Goal: Subscribe to service/newsletter

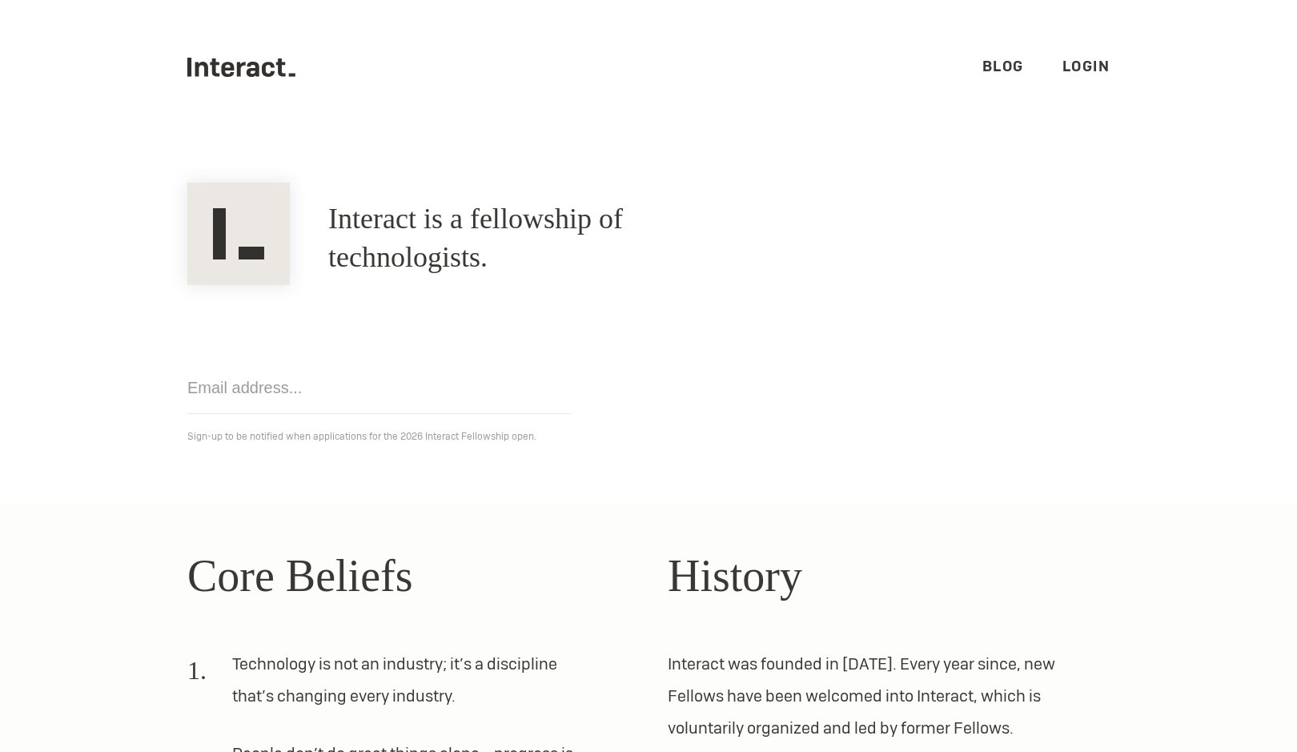
click at [672, 412] on div "Get notified Sign-up to be notified when applications for the 2026 Interact Fel…" at bounding box center [648, 365] width 961 height 161
click at [676, 383] on div "Get notified Sign-up to be notified when applications for the 2026 Interact Fel…" at bounding box center [648, 365] width 961 height 161
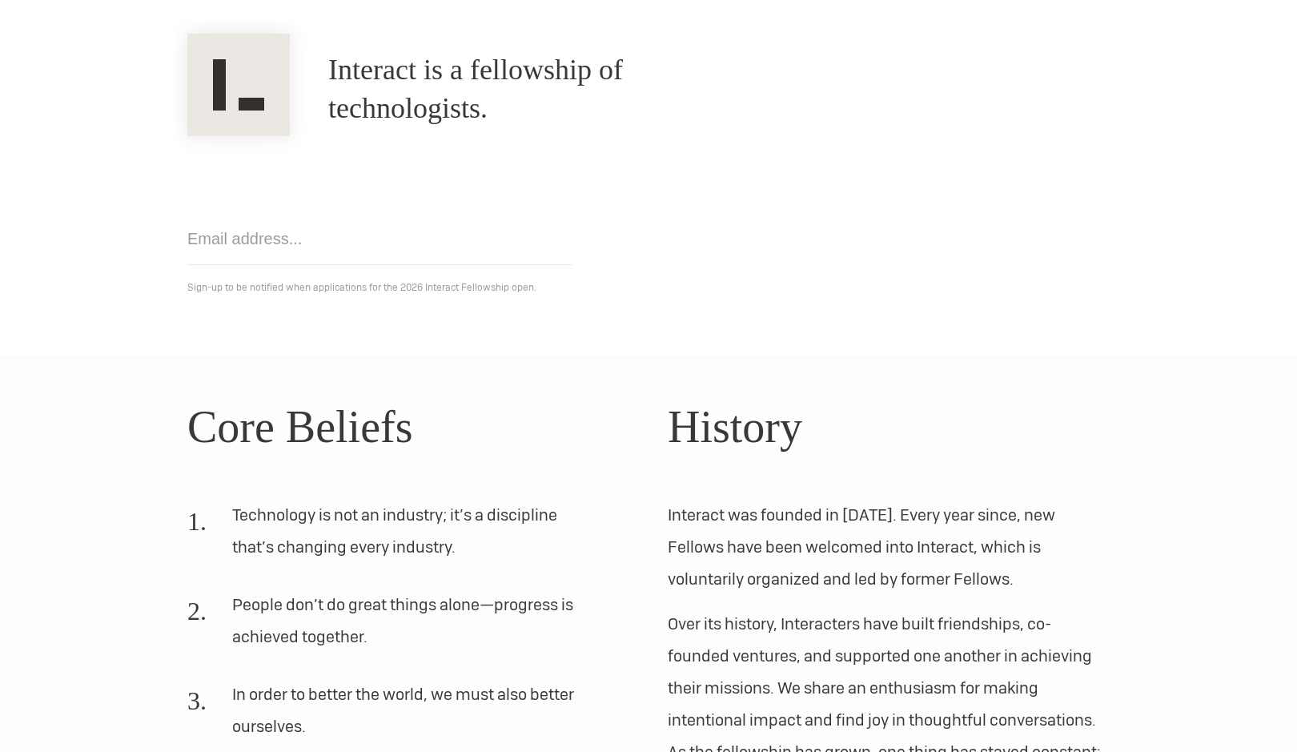
scroll to position [114, 0]
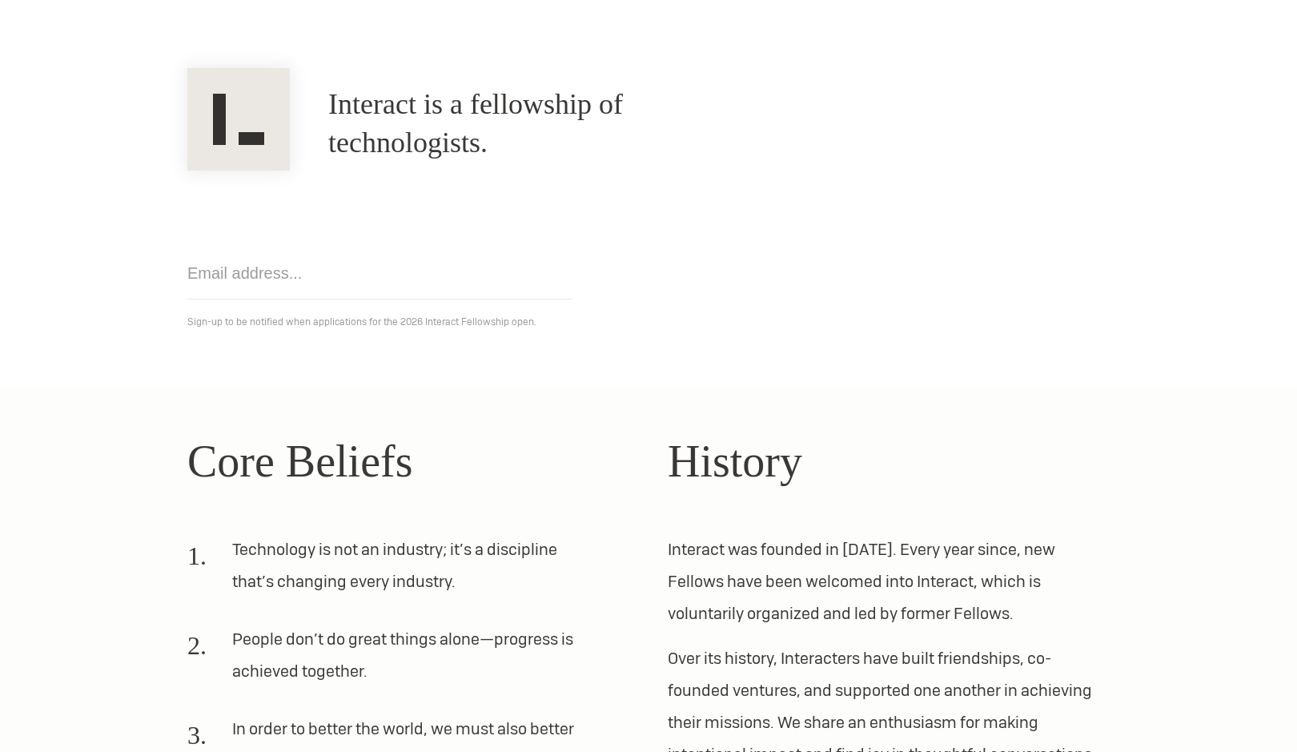
click at [247, 277] on input "email" at bounding box center [379, 273] width 384 height 52
type input "andrew@thelab.org"
click input "Get notified" at bounding box center [0, 0] width 0 height 0
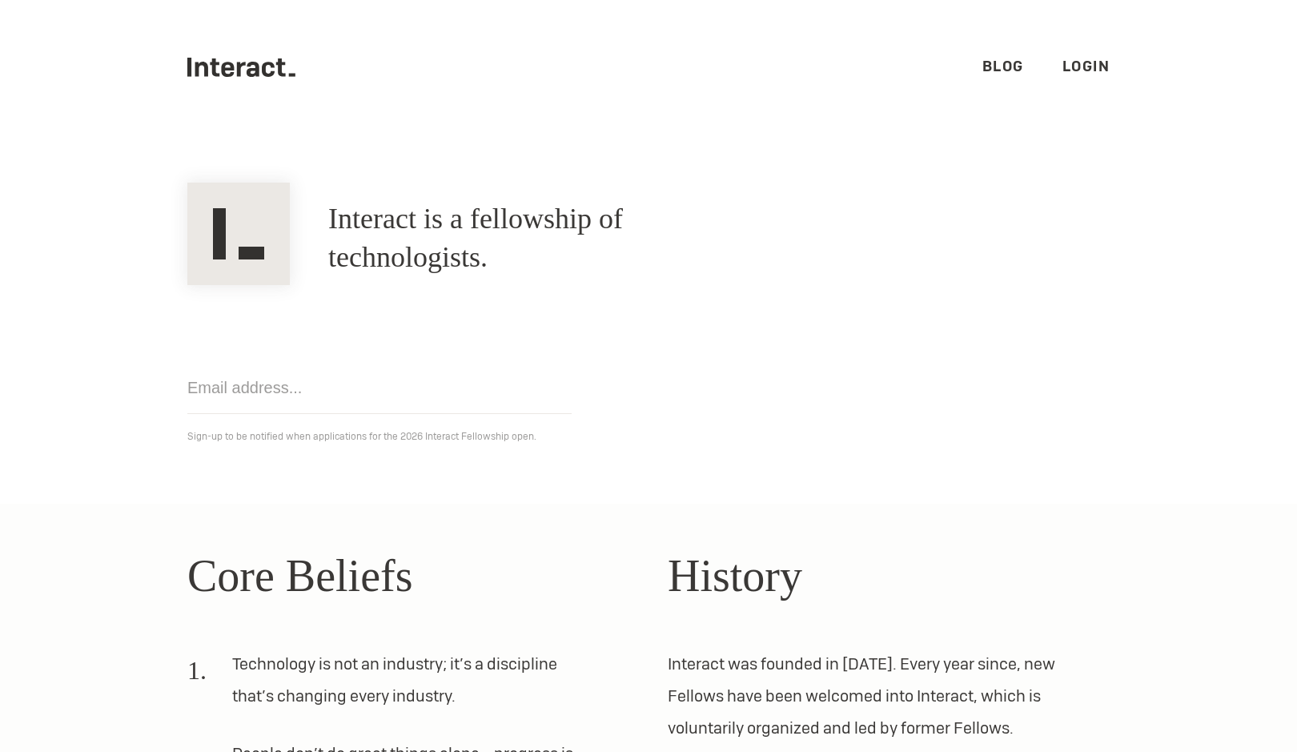
click at [744, 395] on div "Get notified Sign-up to be notified when applications for the 2026 Interact Fel…" at bounding box center [648, 365] width 961 height 161
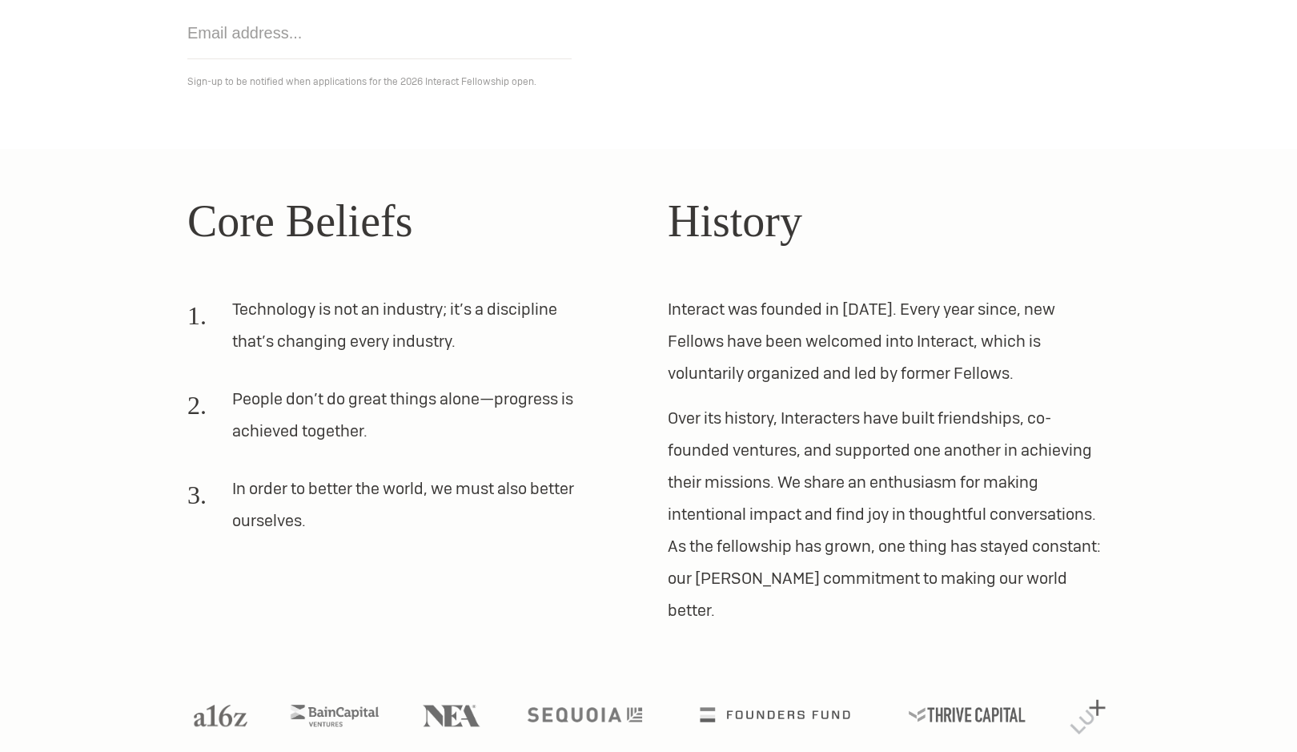
click at [429, 337] on li "Technology is not an industry; it’s a discipline that’s changing every industry." at bounding box center [388, 331] width 403 height 77
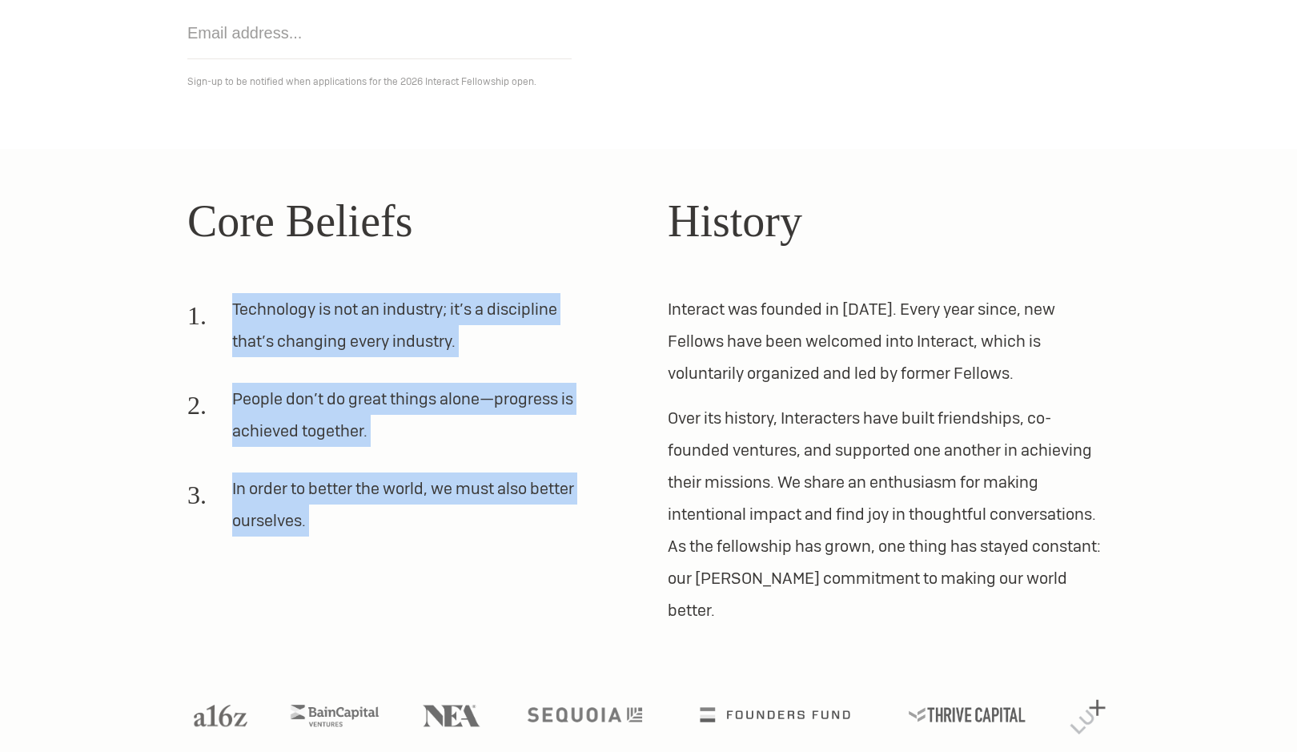
drag, startPoint x: 429, startPoint y: 337, endPoint x: 440, endPoint y: 524, distance: 187.6
click at [441, 530] on ol "Technology is not an industry; it’s a discipline that’s changing every industry…" at bounding box center [408, 421] width 442 height 256
click at [439, 519] on li "In order to better the world, we must also better ourselves." at bounding box center [388, 510] width 403 height 77
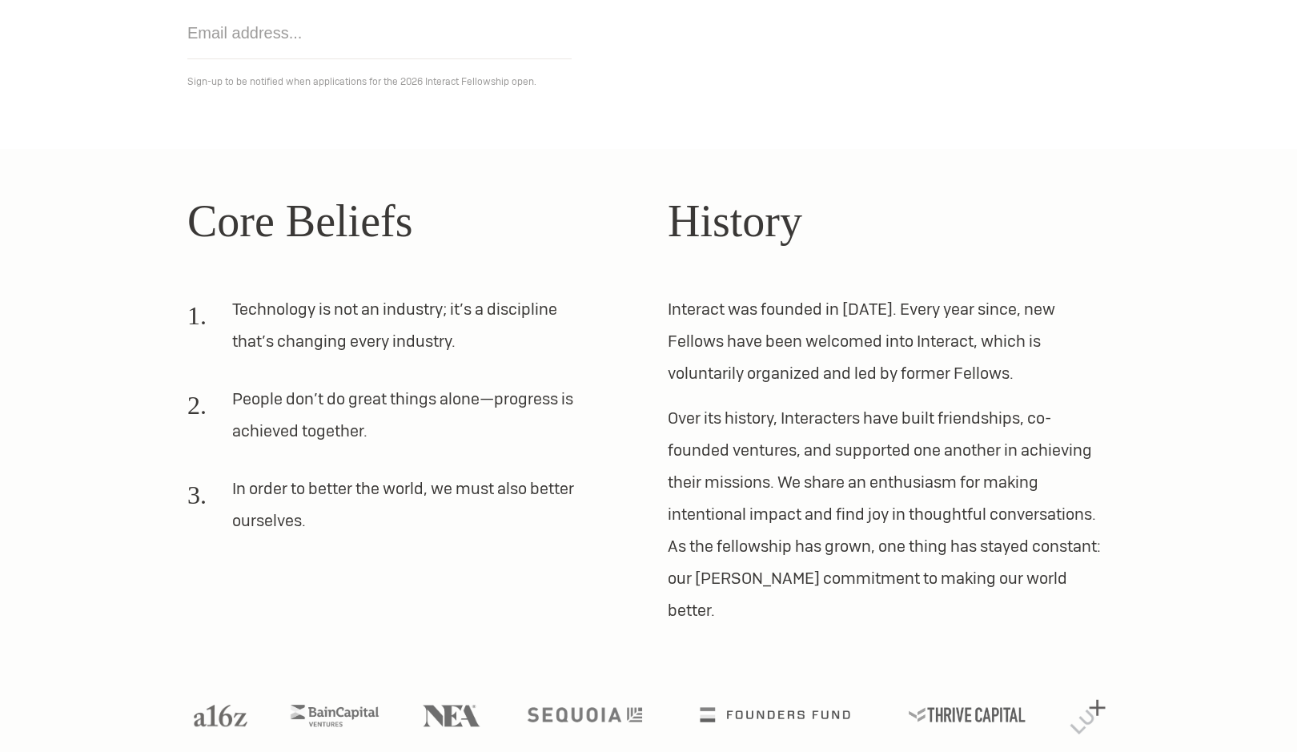
click at [439, 519] on li "In order to better the world, we must also better ourselves." at bounding box center [388, 510] width 403 height 77
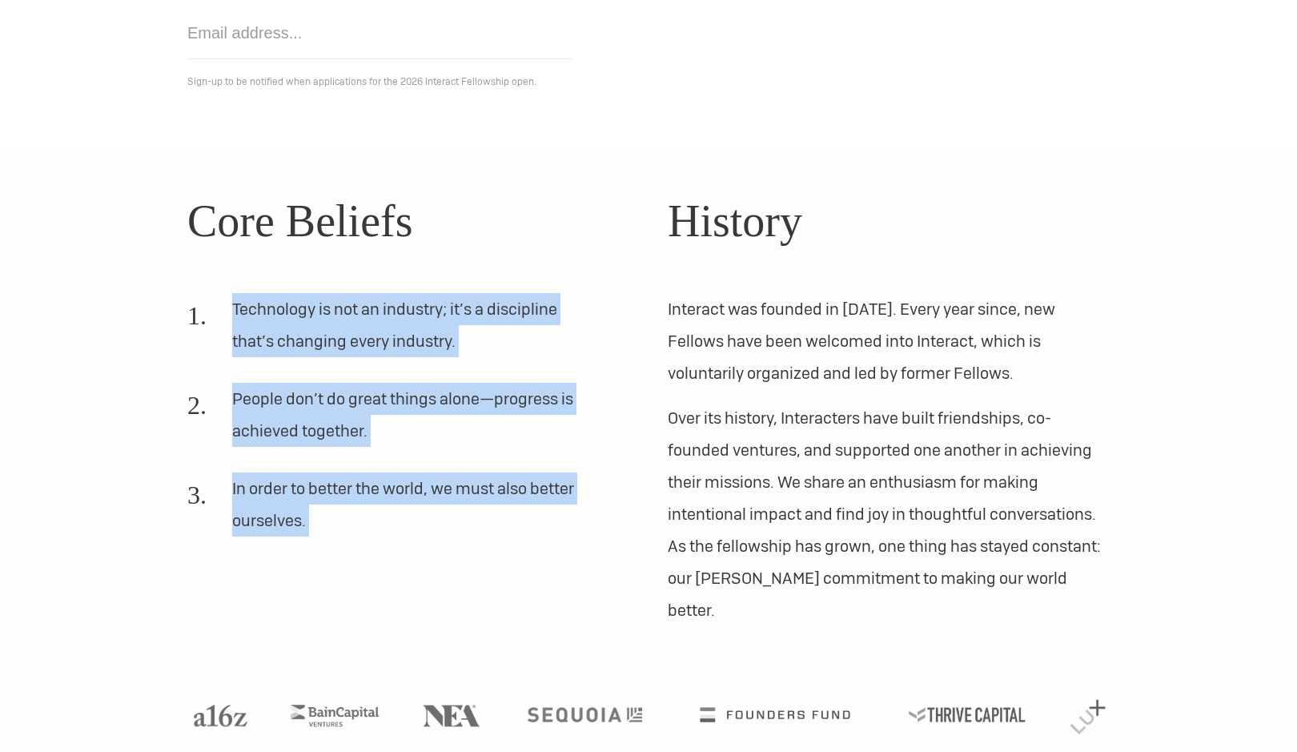
drag, startPoint x: 439, startPoint y: 519, endPoint x: 423, endPoint y: 340, distance: 180.1
click at [423, 340] on ol "Technology is not an industry; it’s a discipline that’s changing every industry…" at bounding box center [408, 421] width 442 height 256
click at [423, 340] on li "Technology is not an industry; it’s a discipline that’s changing every industry." at bounding box center [388, 331] width 403 height 77
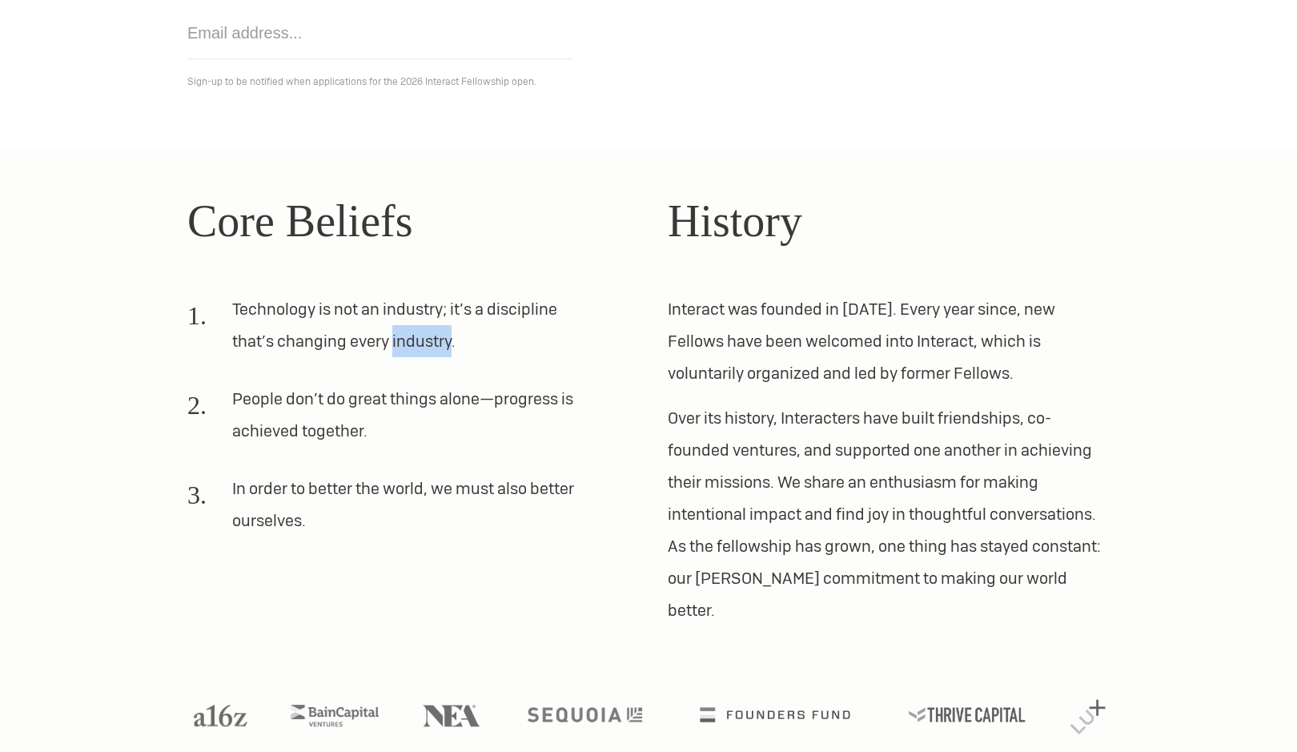
click at [423, 340] on li "Technology is not an industry; it’s a discipline that’s changing every industry." at bounding box center [388, 331] width 403 height 77
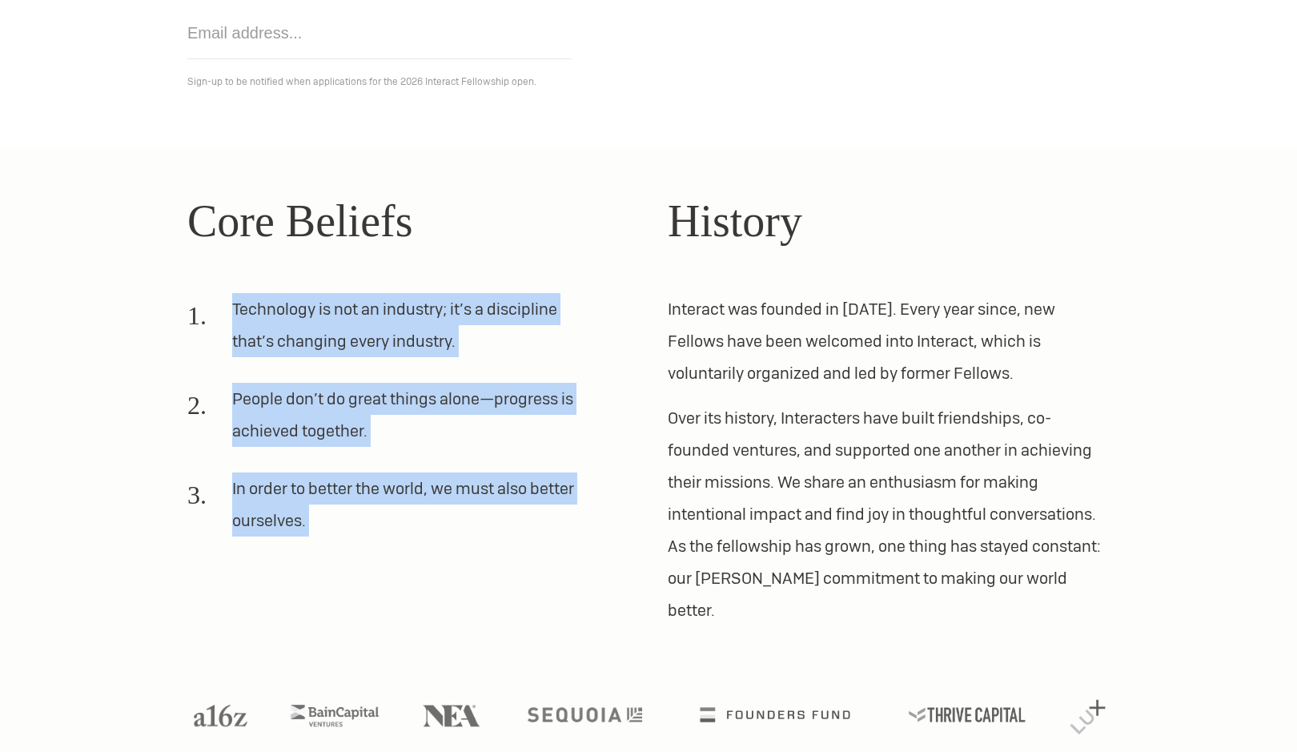
drag, startPoint x: 423, startPoint y: 340, endPoint x: 410, endPoint y: 508, distance: 168.6
click at [410, 508] on ol "Technology is not an industry; it’s a discipline that’s changing every industry…" at bounding box center [408, 421] width 442 height 256
click at [410, 502] on li "In order to better the world, we must also better ourselves." at bounding box center [388, 510] width 403 height 77
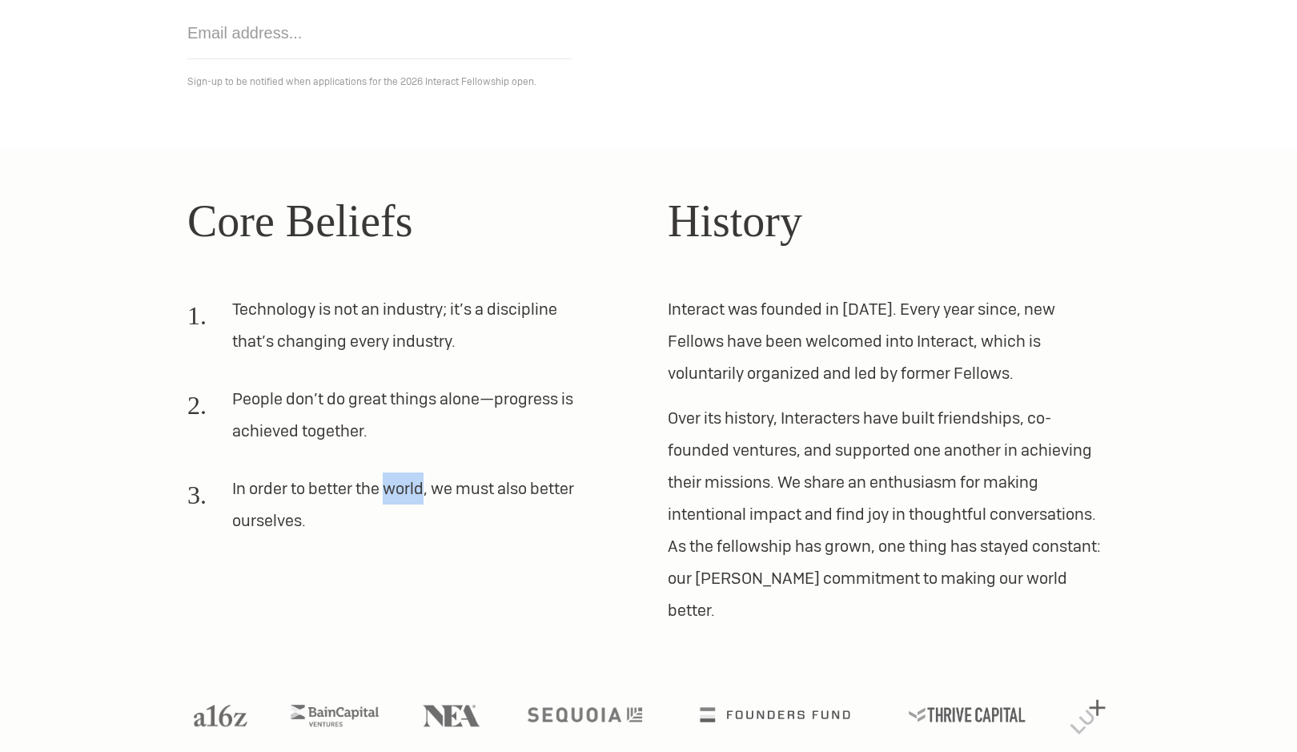
click at [410, 502] on li "In order to better the world, we must also better ourselves." at bounding box center [388, 510] width 403 height 77
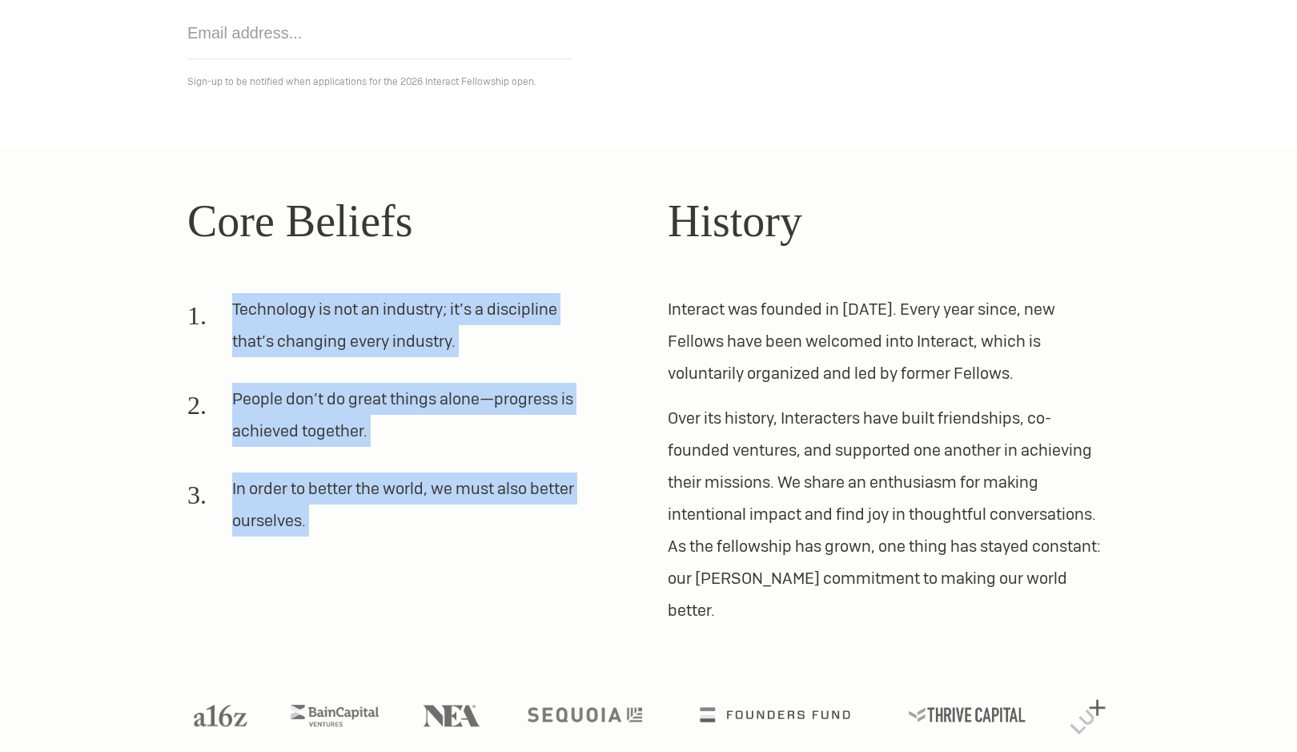
drag, startPoint x: 410, startPoint y: 502, endPoint x: 392, endPoint y: 273, distance: 229.6
click at [392, 273] on div "Core Beliefs Technology is not an industry; it’s a discipline that’s changing e…" at bounding box center [408, 406] width 442 height 439
click at [392, 274] on div "Core Beliefs Technology is not an industry; it’s a discipline that’s changing e…" at bounding box center [408, 406] width 442 height 439
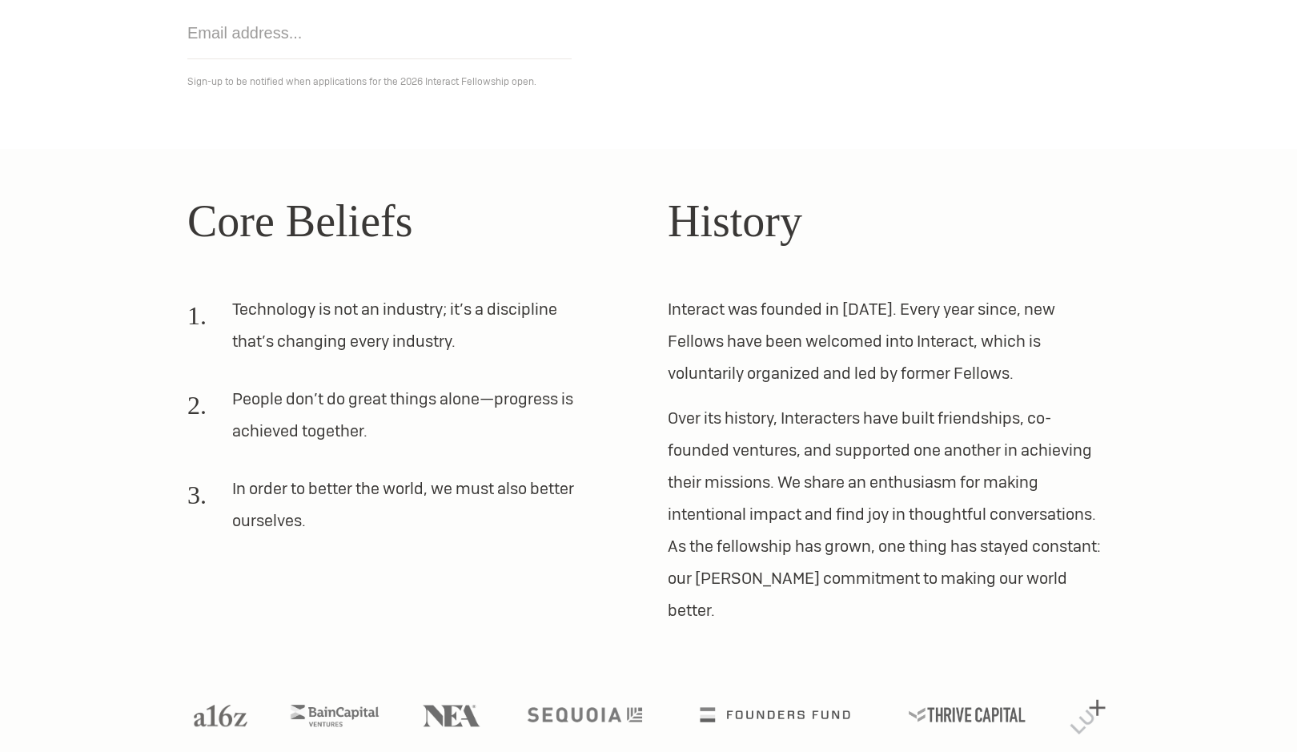
click at [407, 311] on li "Technology is not an industry; it’s a discipline that’s changing every industry." at bounding box center [388, 331] width 403 height 77
click at [407, 313] on li "Technology is not an industry; it’s a discipline that’s changing every industry." at bounding box center [388, 331] width 403 height 77
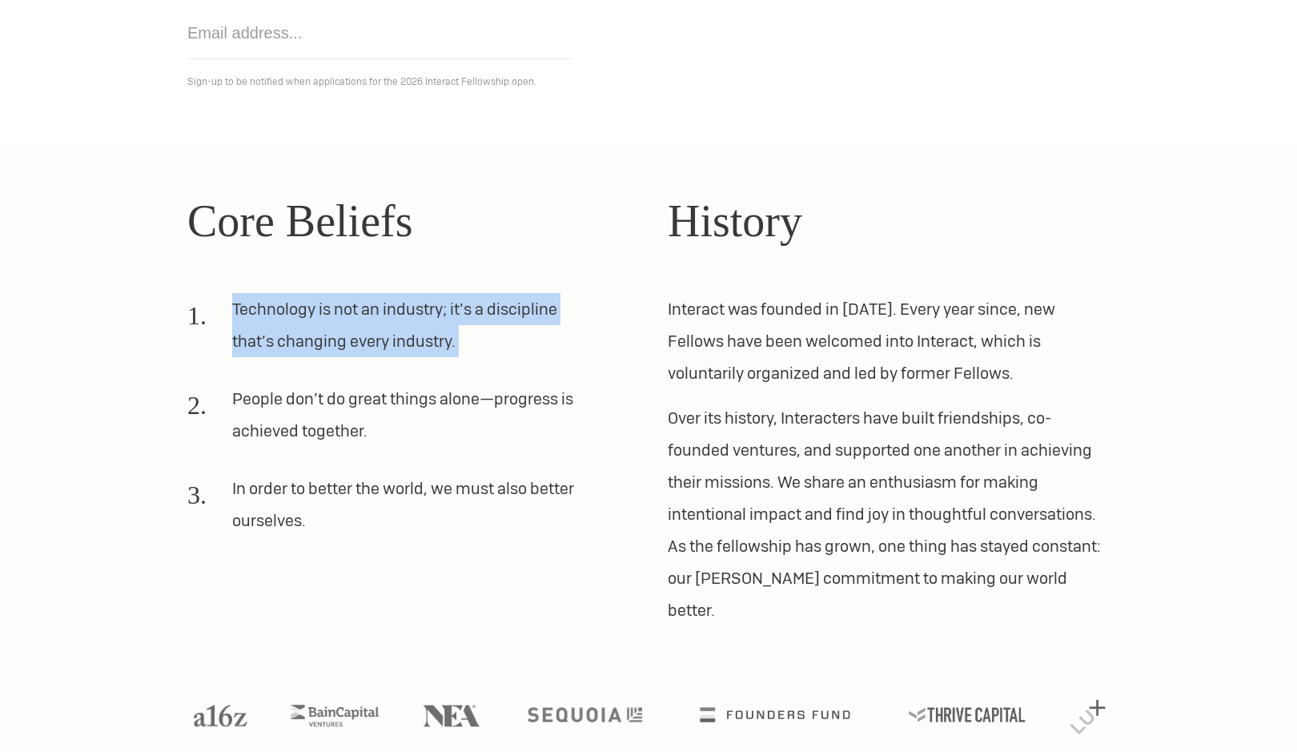
click at [407, 313] on li "Technology is not an industry; it’s a discipline that’s changing every industry." at bounding box center [388, 331] width 403 height 77
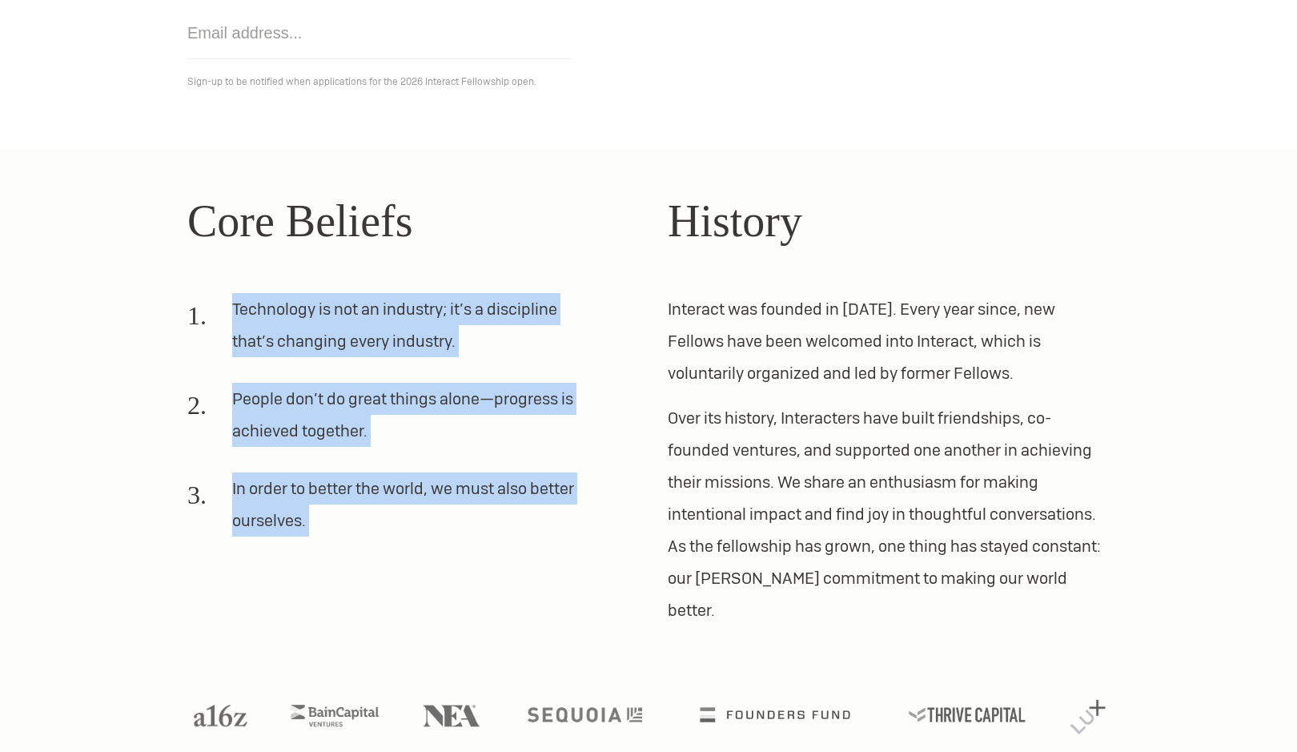
drag, startPoint x: 407, startPoint y: 313, endPoint x: 488, endPoint y: 500, distance: 204.0
click at [480, 486] on ol "Technology is not an industry; it’s a discipline that’s changing every industry…" at bounding box center [408, 421] width 442 height 256
click at [487, 497] on li "In order to better the world, we must also better ourselves." at bounding box center [388, 510] width 403 height 77
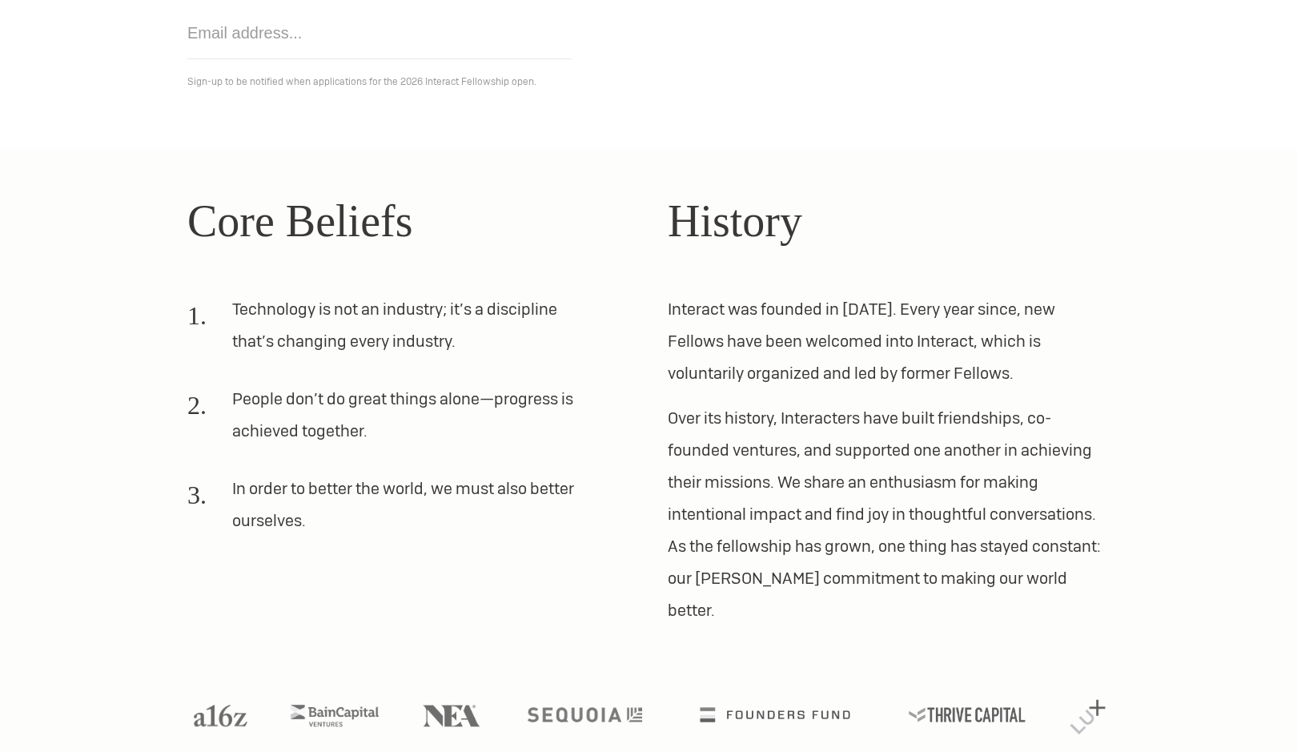
click at [819, 334] on p "Interact was founded in [DATE]. Every year since, new Fellows have been welcome…" at bounding box center [889, 341] width 442 height 96
click at [820, 334] on p "Interact was founded in [DATE]. Every year since, new Fellows have been welcome…" at bounding box center [889, 341] width 442 height 96
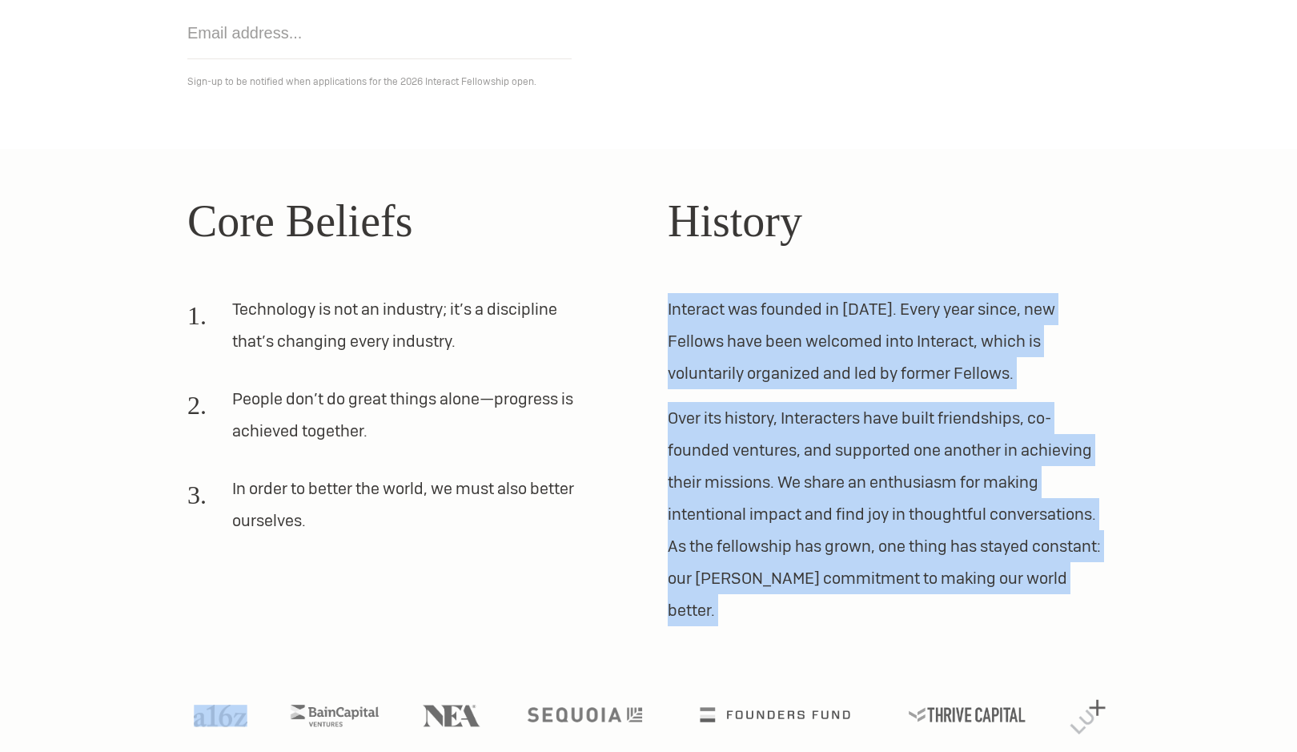
drag, startPoint x: 820, startPoint y: 334, endPoint x: 853, endPoint y: 459, distance: 130.1
click at [853, 459] on div "History Interact was founded in [DATE]. Every year since, new Fellows have been…" at bounding box center [889, 406] width 442 height 439
click at [853, 459] on p "Over its history, Interacters have built friendships, co-founded ventures, and …" at bounding box center [889, 514] width 442 height 224
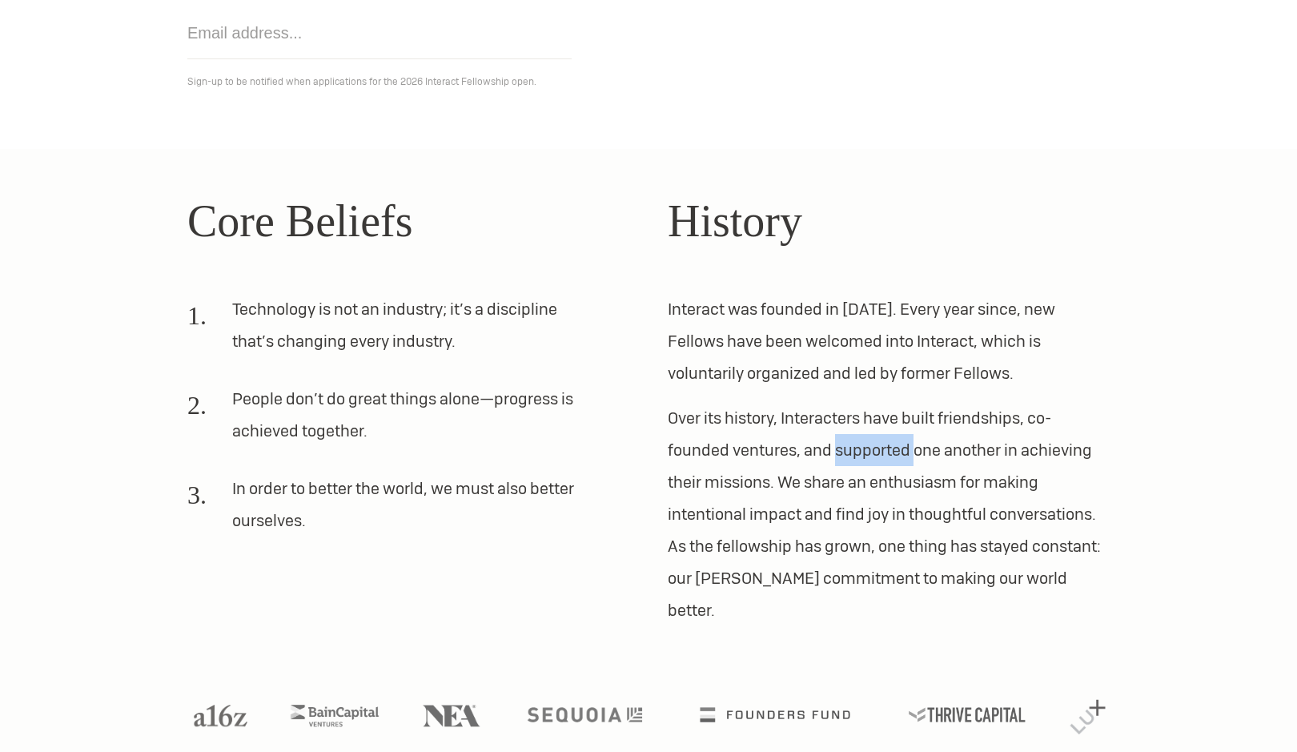
click at [853, 459] on p "Over its history, Interacters have built friendships, co-founded ventures, and …" at bounding box center [889, 514] width 442 height 224
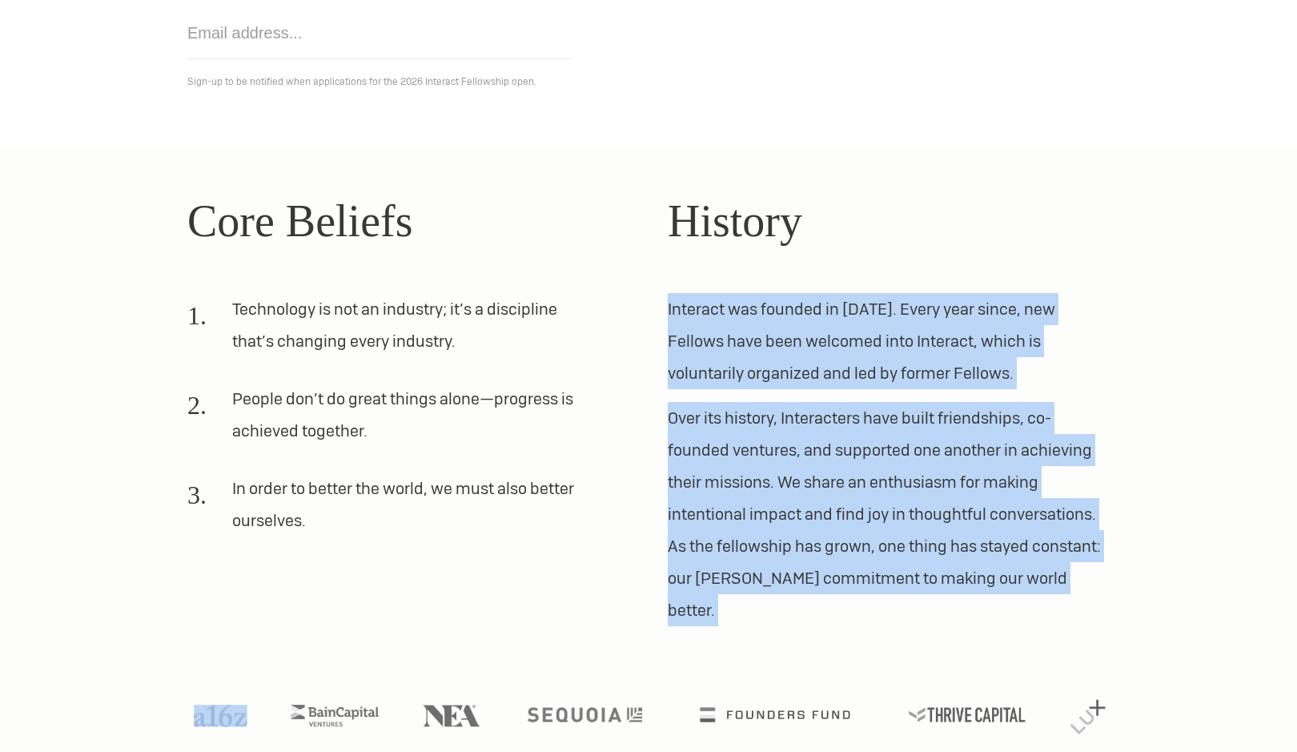
drag, startPoint x: 853, startPoint y: 459, endPoint x: 838, endPoint y: 350, distance: 110.7
click at [839, 355] on div "History Interact was founded in [DATE]. Every year since, new Fellows have been…" at bounding box center [889, 406] width 442 height 439
click at [835, 343] on p "Interact was founded in [DATE]. Every year since, new Fellows have been welcome…" at bounding box center [889, 341] width 442 height 96
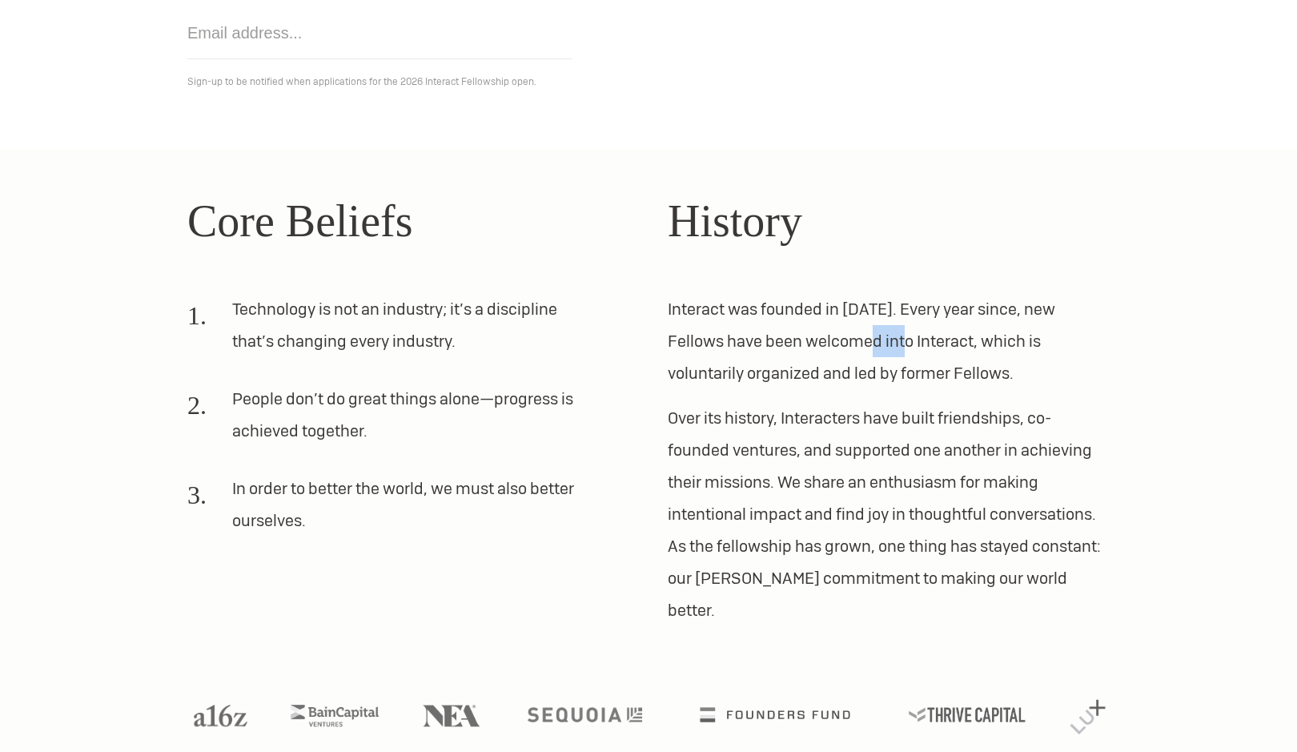
click at [835, 343] on p "Interact was founded in [DATE]. Every year since, new Fellows have been welcome…" at bounding box center [889, 341] width 442 height 96
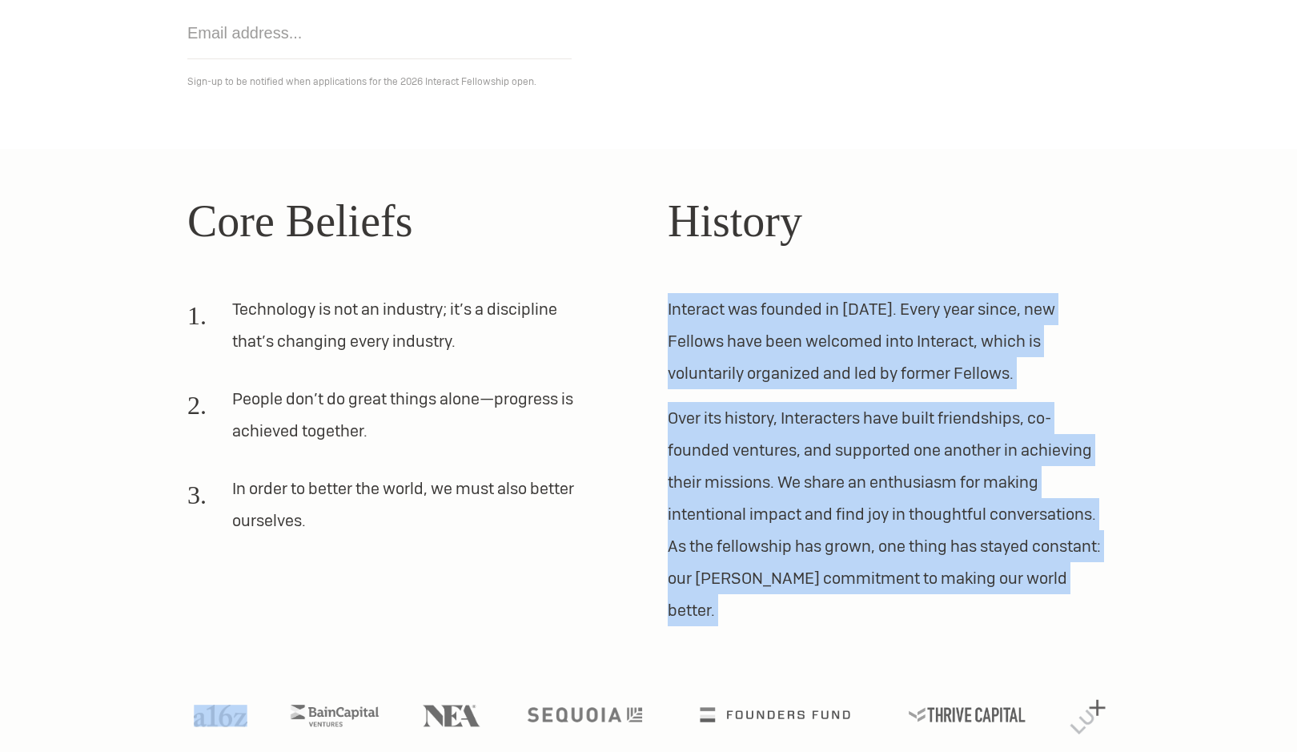
drag, startPoint x: 835, startPoint y: 343, endPoint x: 870, endPoint y: 491, distance: 151.4
click at [868, 484] on div "History Interact was founded in [DATE]. Every year since, new Fellows have been…" at bounding box center [889, 406] width 442 height 439
click at [871, 491] on p "Over its history, Interacters have built friendships, co-founded ventures, and …" at bounding box center [889, 514] width 442 height 224
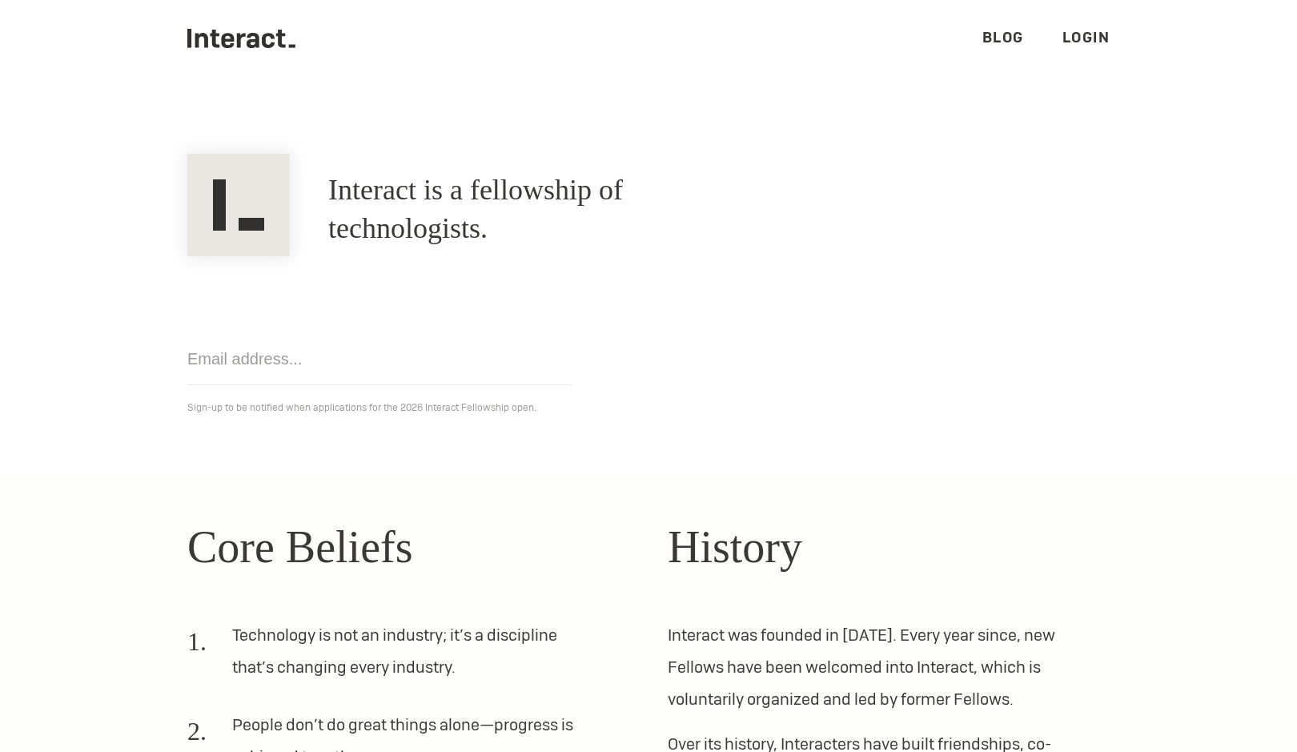
scroll to position [0, 0]
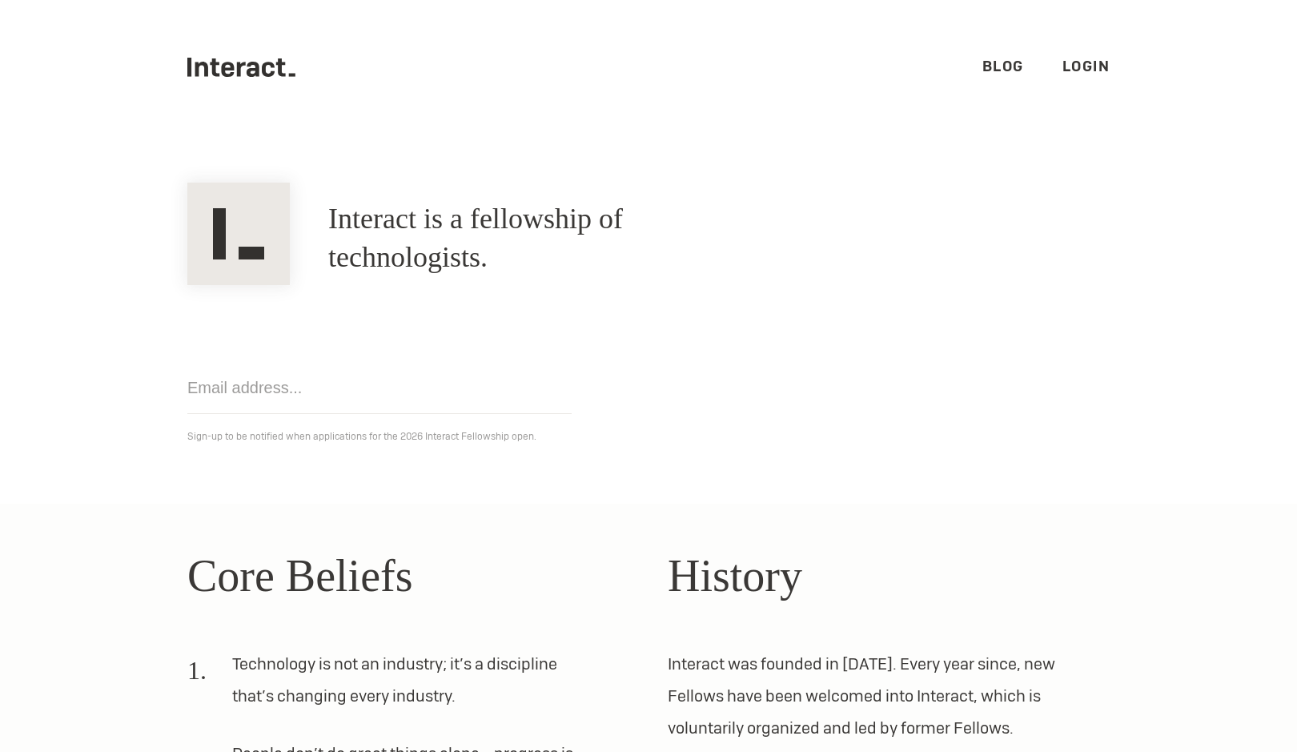
click at [997, 66] on link "Blog" at bounding box center [1003, 66] width 42 height 18
